Goal: Find specific page/section

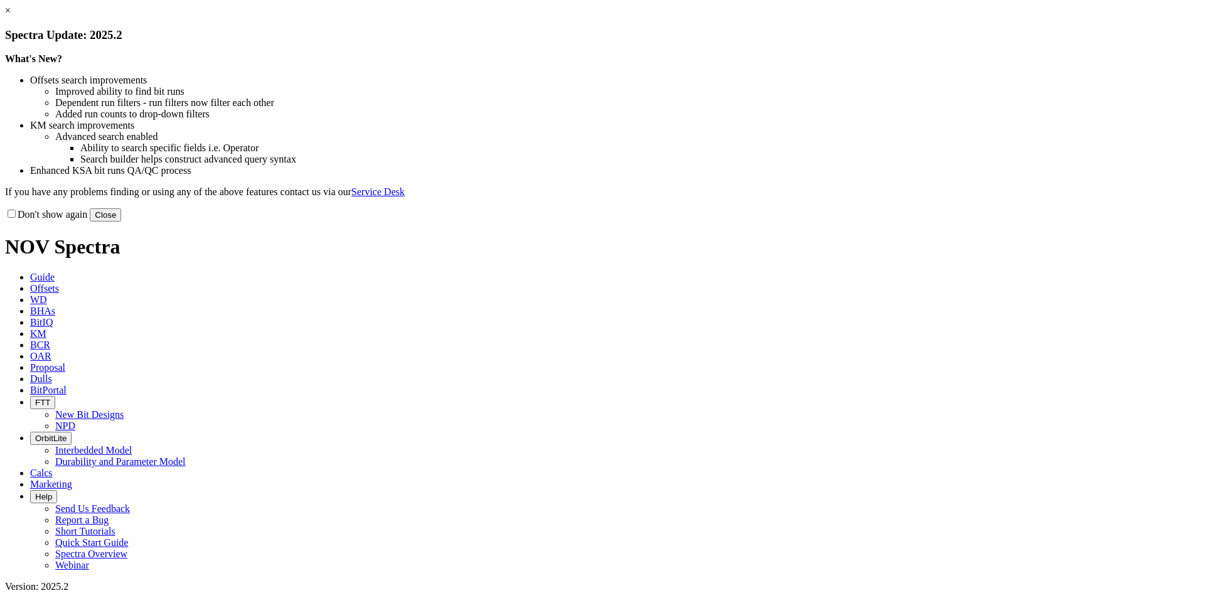
click at [11, 16] on link "×" at bounding box center [8, 10] width 6 height 11
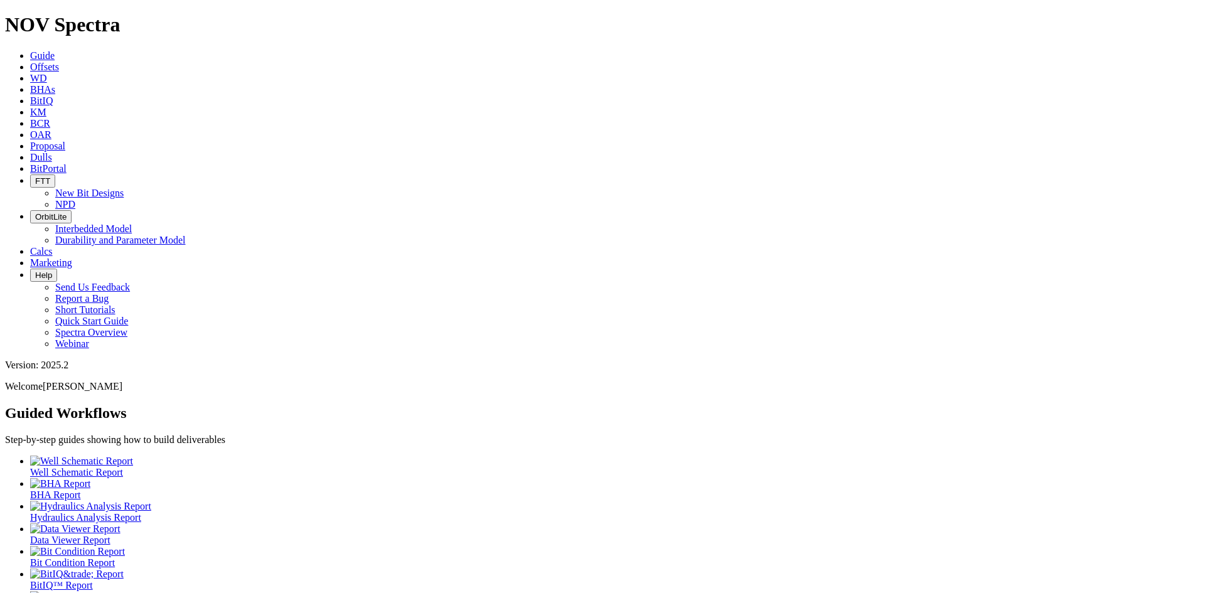
click at [52, 152] on link "Dulls" at bounding box center [41, 157] width 22 height 11
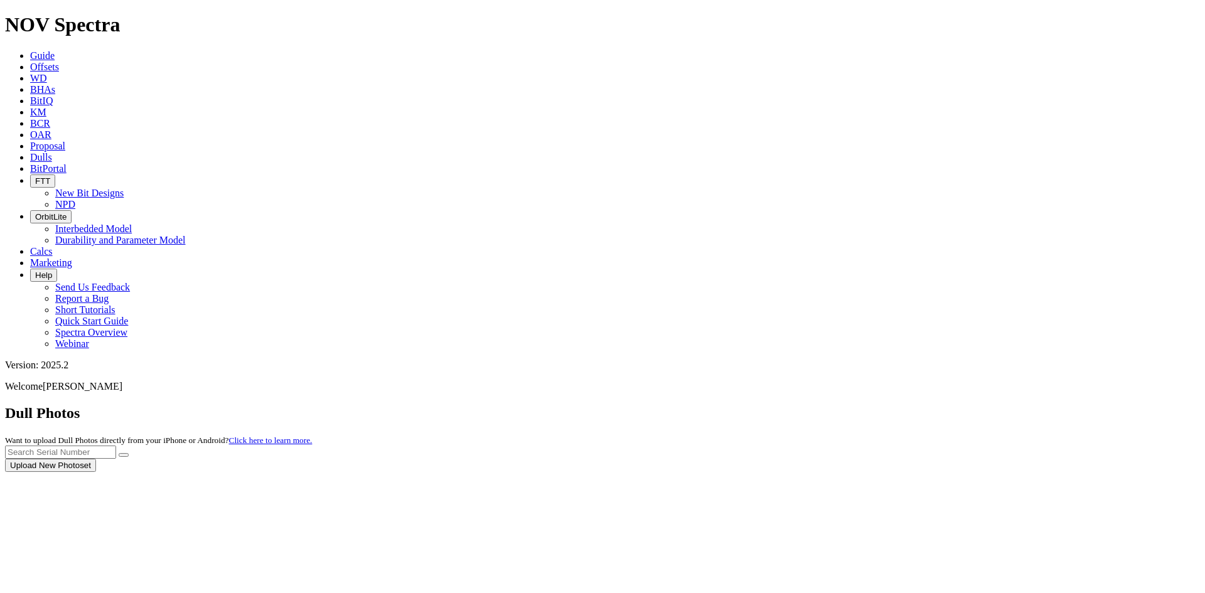
click at [915, 472] on div at bounding box center [602, 472] width 1195 height 0
click at [116, 445] on input "text" at bounding box center [60, 451] width 111 height 13
type input "a320492"
click at [119, 453] on button "submit" at bounding box center [124, 455] width 10 height 4
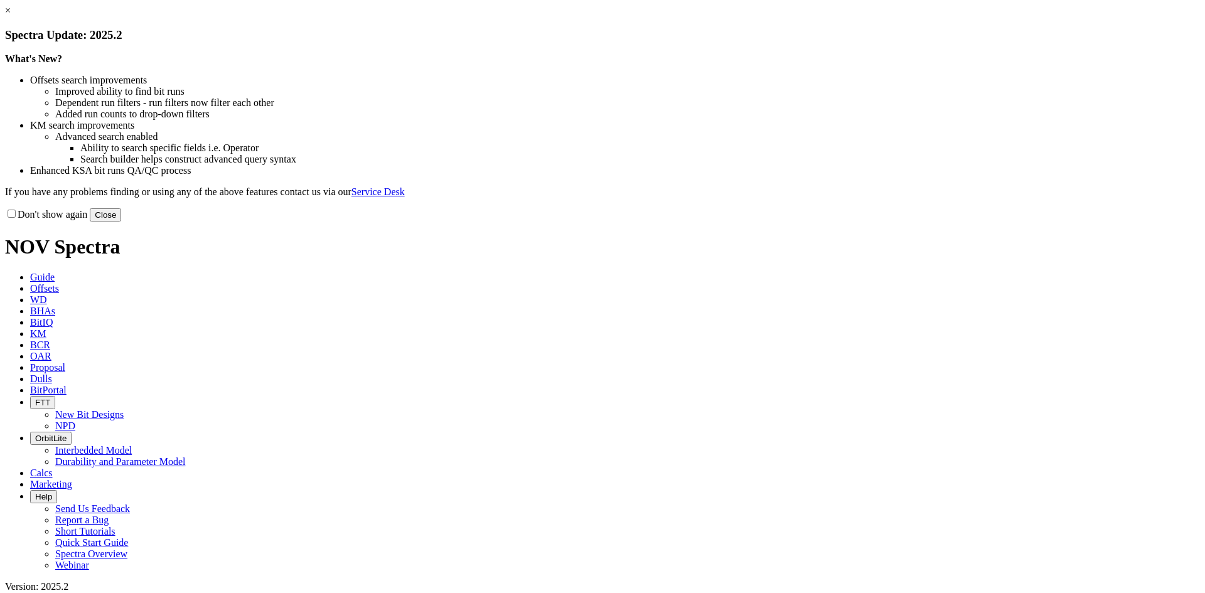
click at [11, 16] on link "×" at bounding box center [8, 10] width 6 height 11
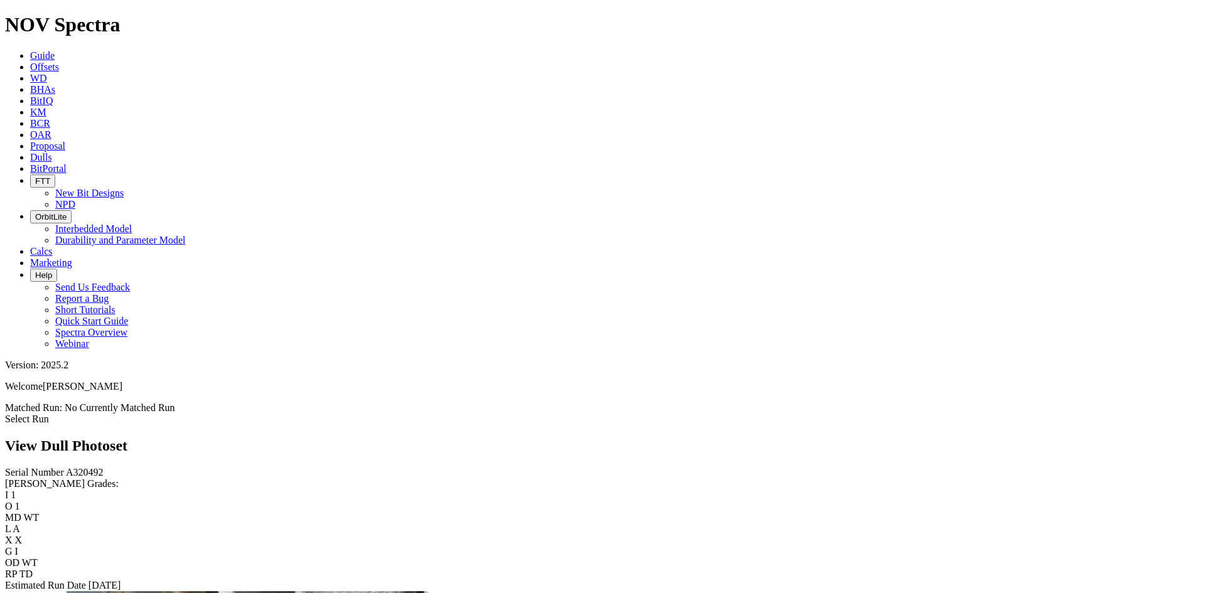
scroll to position [1317, 0]
